Goal: Information Seeking & Learning: Check status

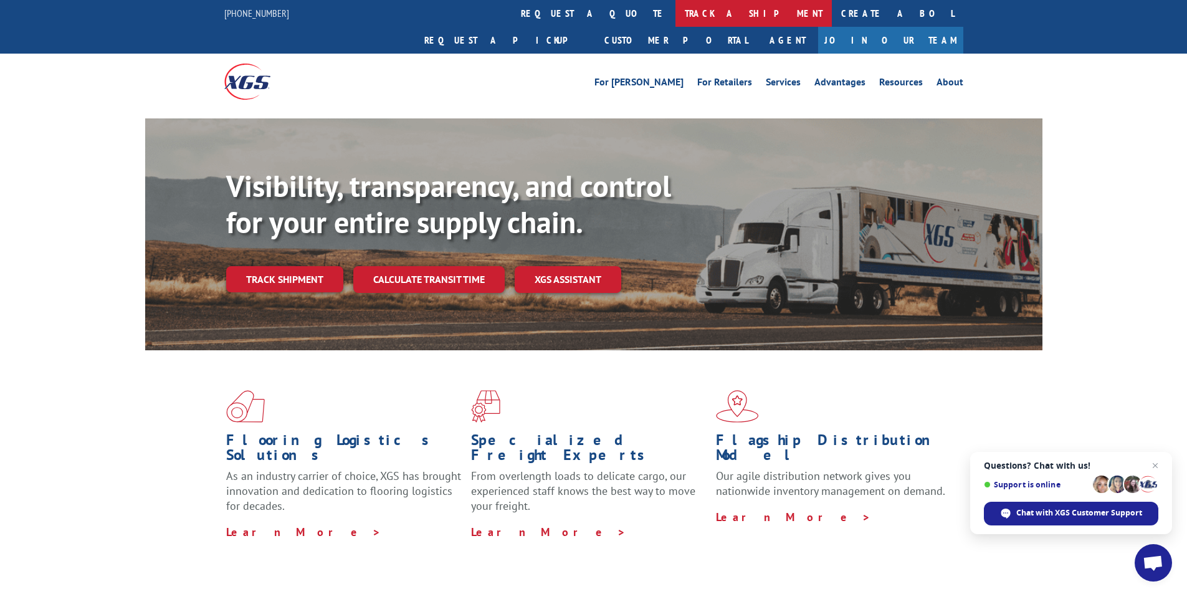
click at [675, 21] on link "track a shipment" at bounding box center [753, 13] width 156 height 27
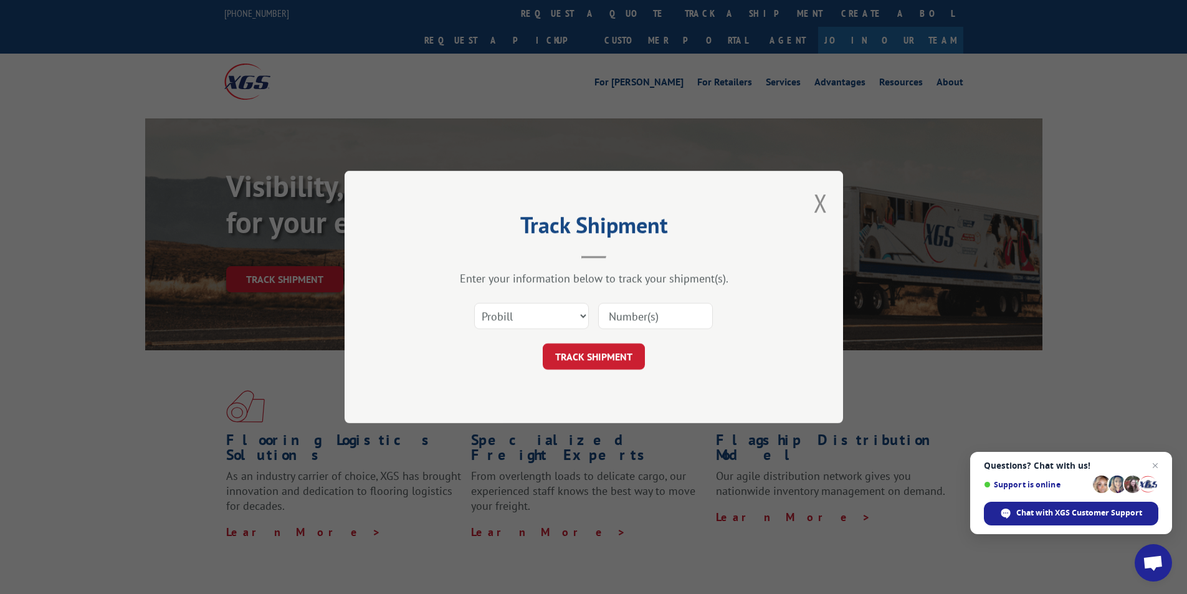
click at [639, 321] on input at bounding box center [655, 316] width 115 height 26
type input "3395329"
click button "TRACK SHIPMENT" at bounding box center [594, 356] width 102 height 26
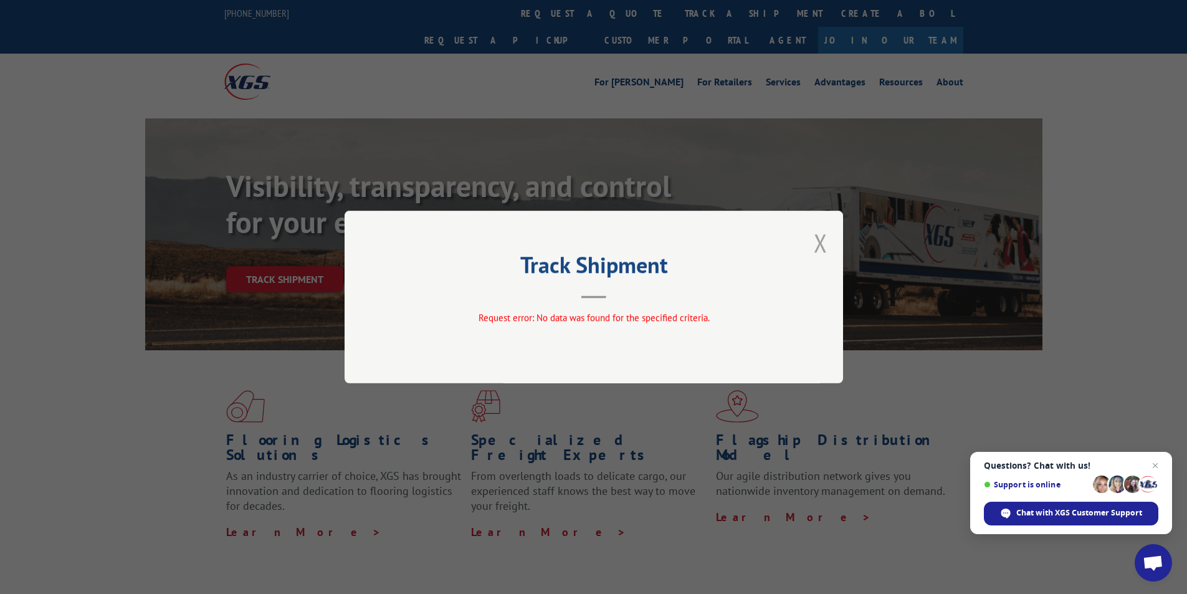
click at [822, 241] on button "Close modal" at bounding box center [821, 242] width 14 height 33
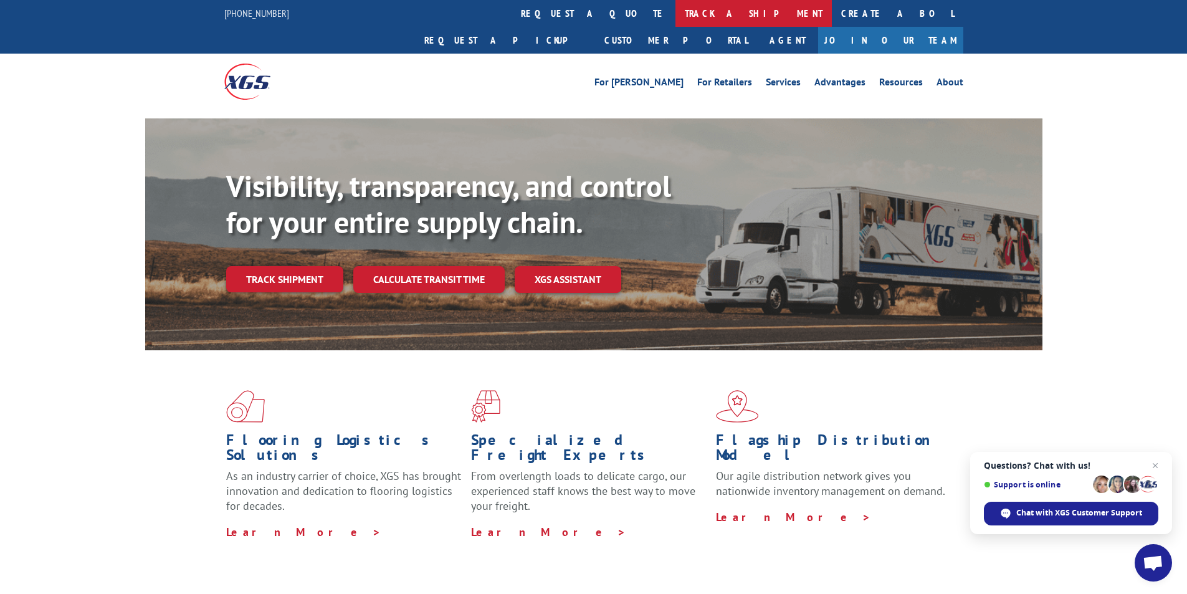
click at [675, 12] on link "track a shipment" at bounding box center [753, 13] width 156 height 27
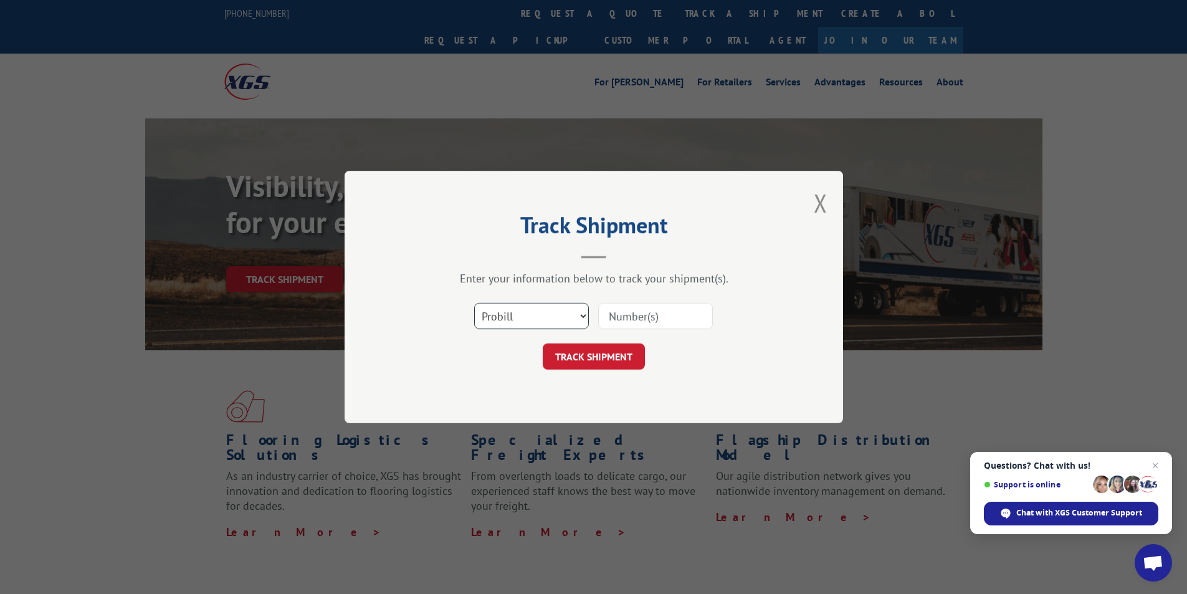
click at [537, 317] on select "Select category... Probill BOL PO" at bounding box center [531, 316] width 115 height 26
select select "bol"
click at [474, 303] on select "Select category... Probill BOL PO" at bounding box center [531, 316] width 115 height 26
click at [659, 315] on input at bounding box center [655, 316] width 115 height 26
type input "3395329"
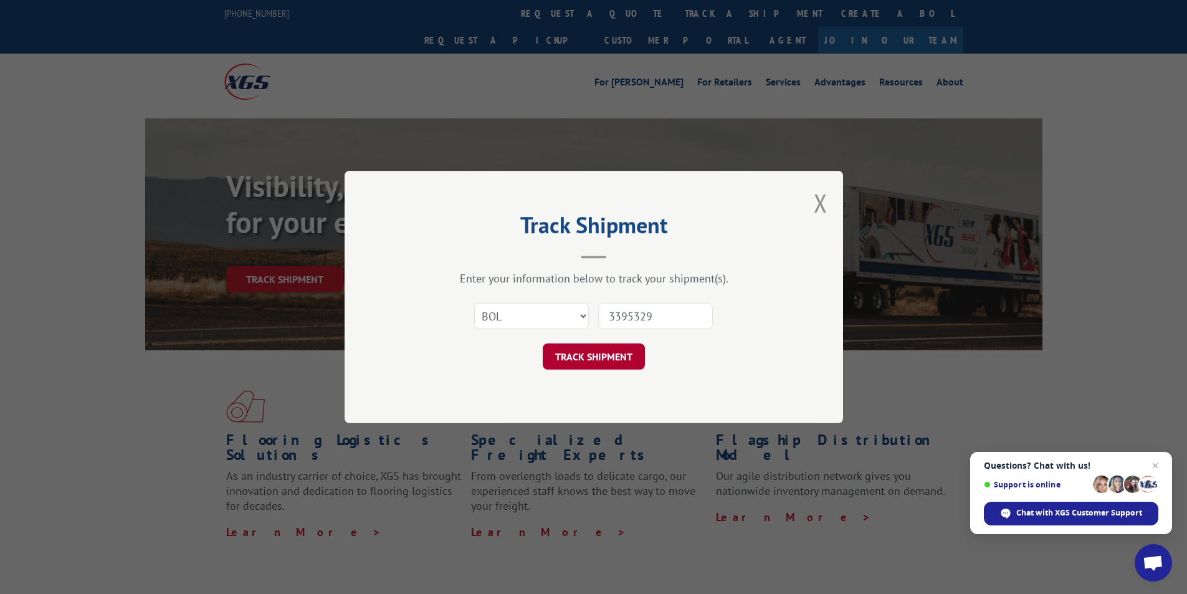
click at [602, 356] on button "TRACK SHIPMENT" at bounding box center [594, 356] width 102 height 26
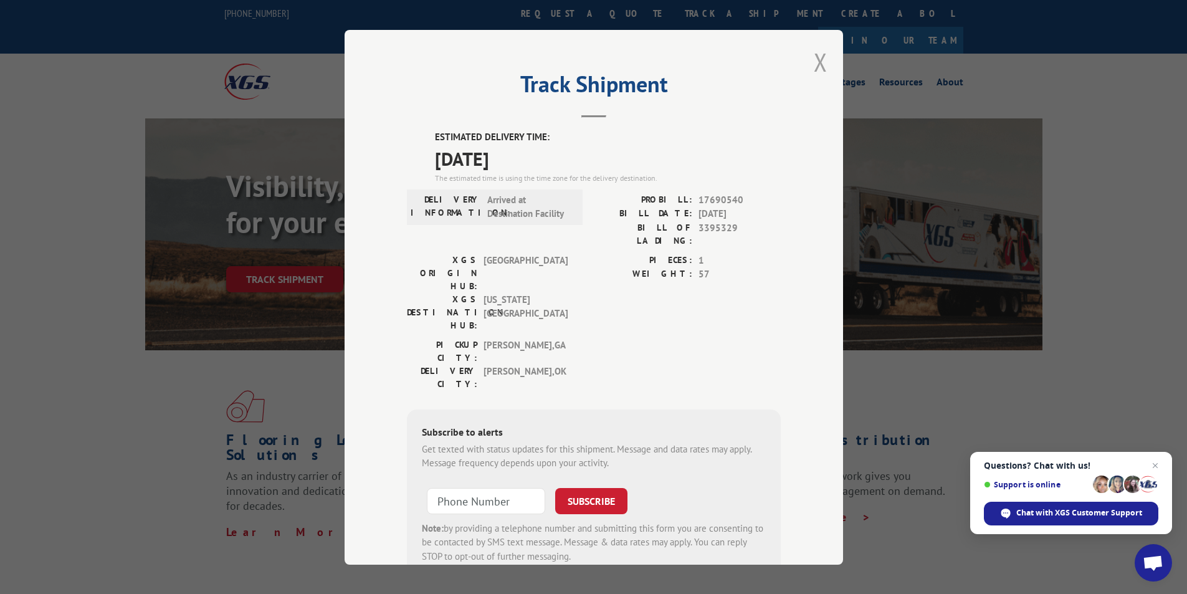
click at [816, 72] on button "Close modal" at bounding box center [821, 61] width 14 height 33
